Goal: Navigation & Orientation: Go to known website

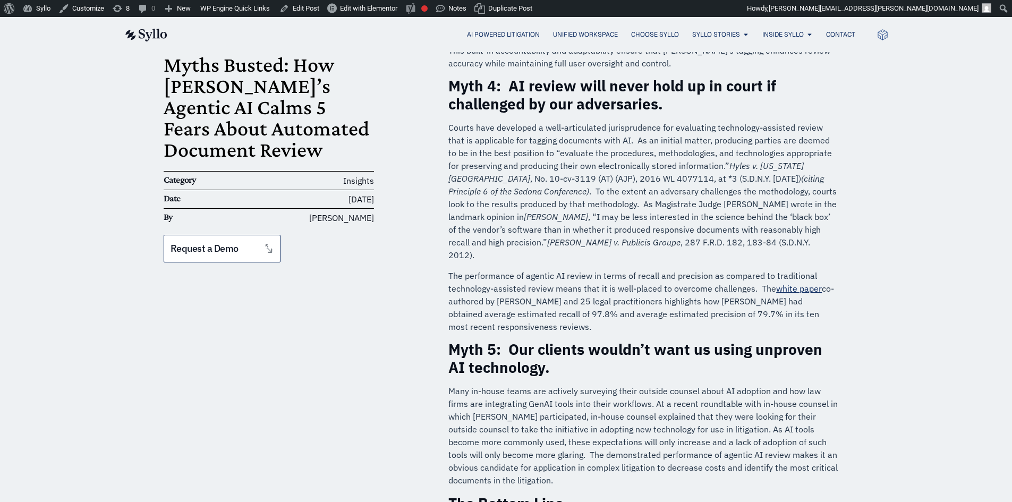
scroll to position [974, 0]
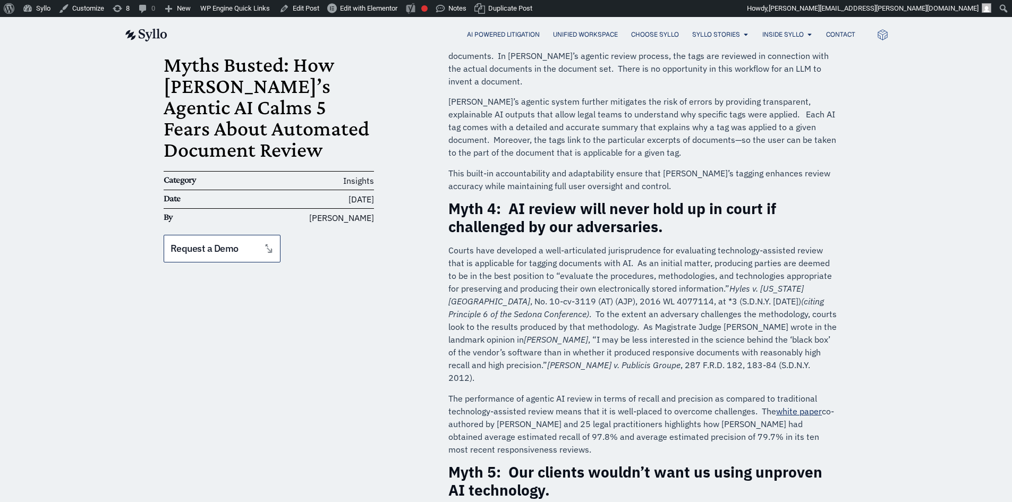
click at [132, 25] on div "AI Powered Litigation Unified Workspace Choose Syllo Syllo Stories Close Syllo …" at bounding box center [506, 34] width 765 height 35
click at [150, 38] on img at bounding box center [146, 35] width 44 height 13
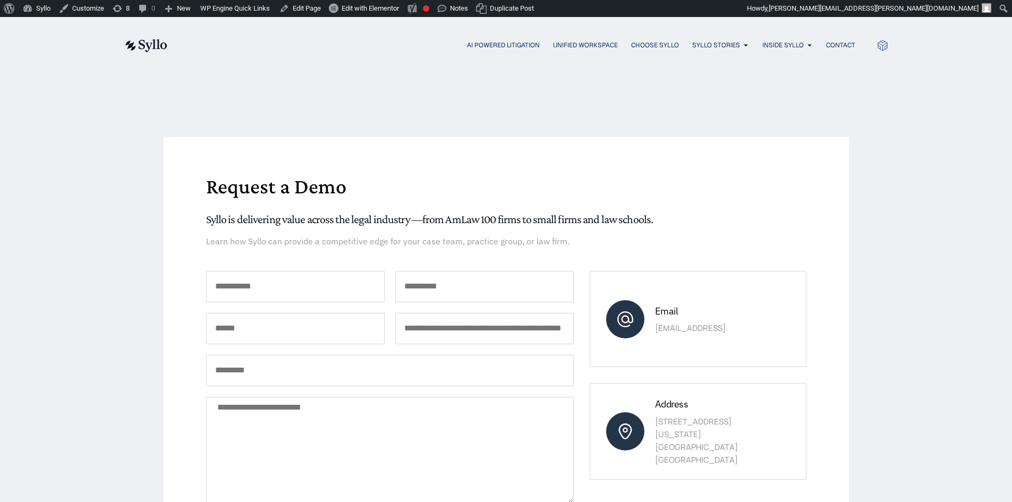
click at [148, 39] on img at bounding box center [146, 45] width 44 height 13
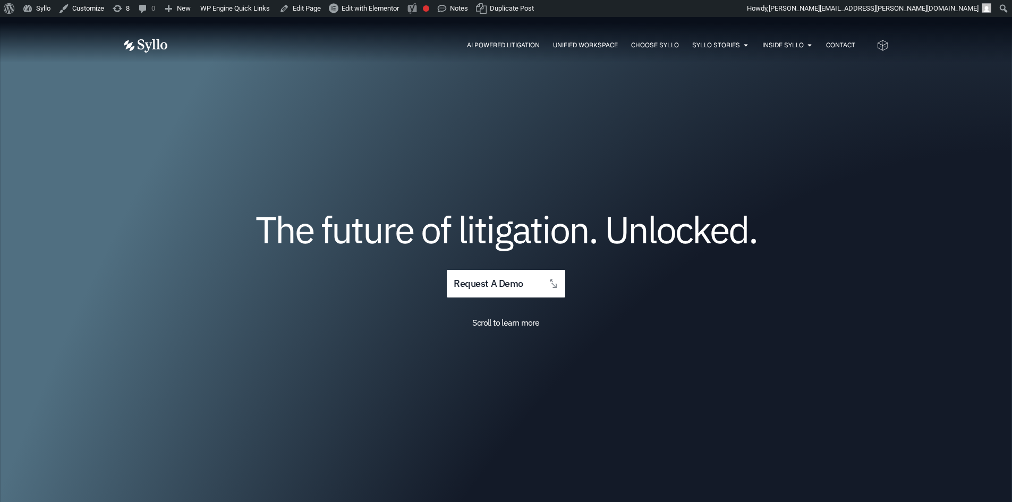
click at [142, 45] on img at bounding box center [146, 46] width 44 height 14
